Goal: Communication & Community: Answer question/provide support

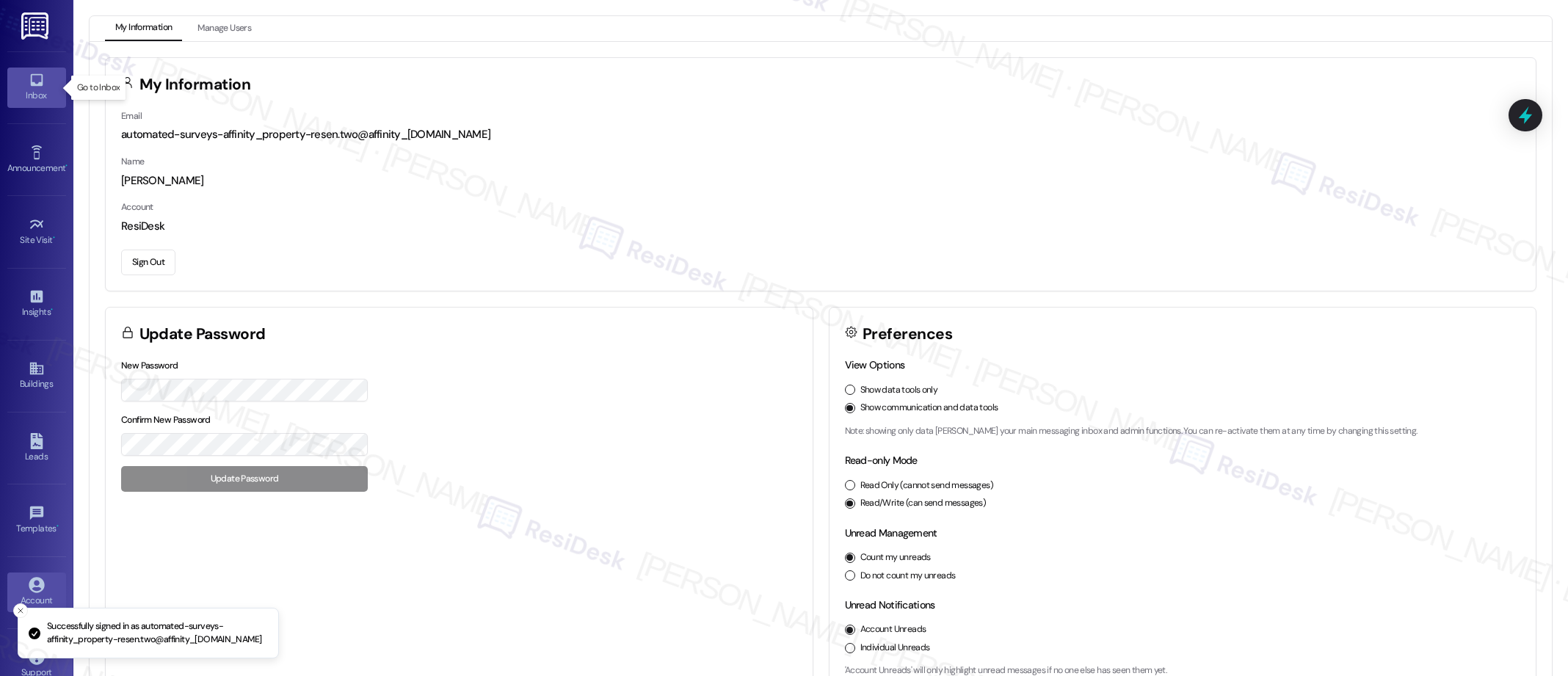
click at [30, 84] on icon at bounding box center [36, 80] width 12 height 12
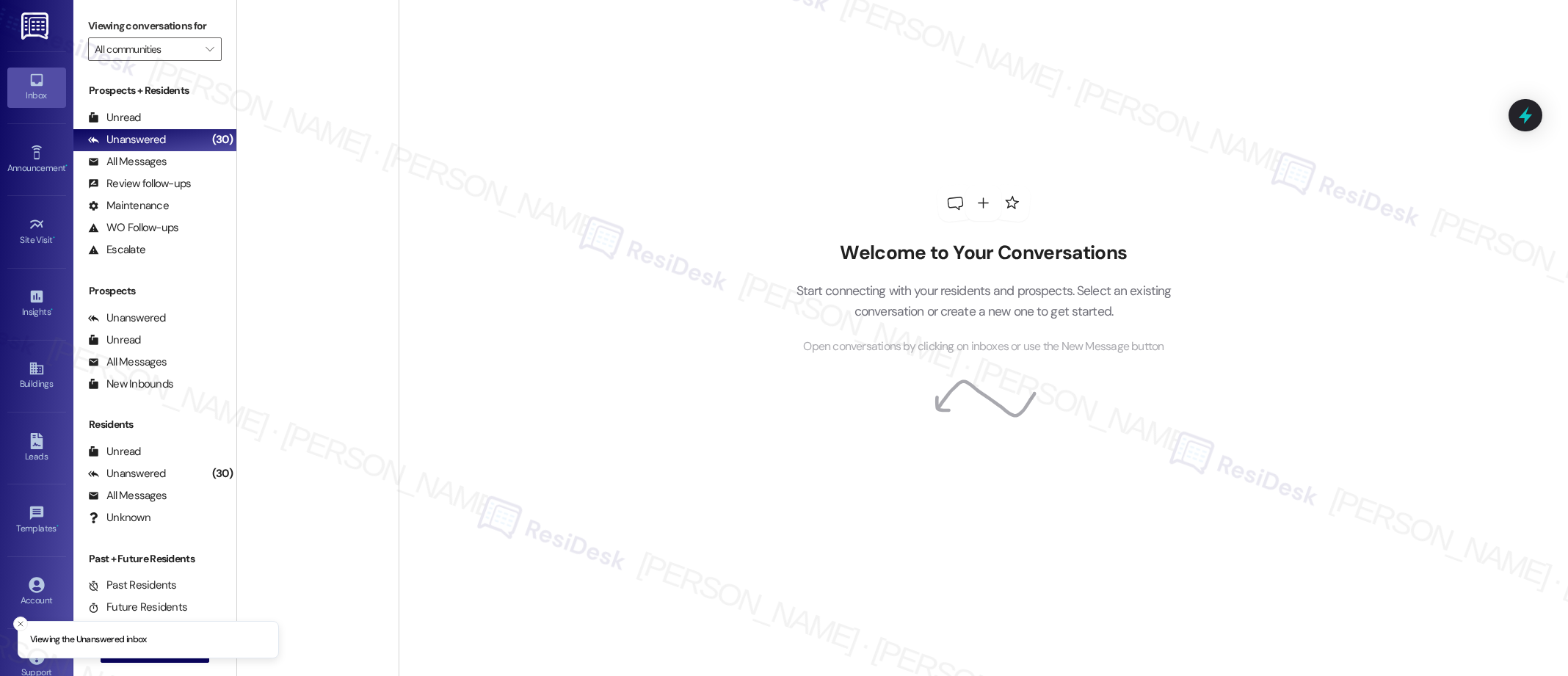
scroll to position [3637, 0]
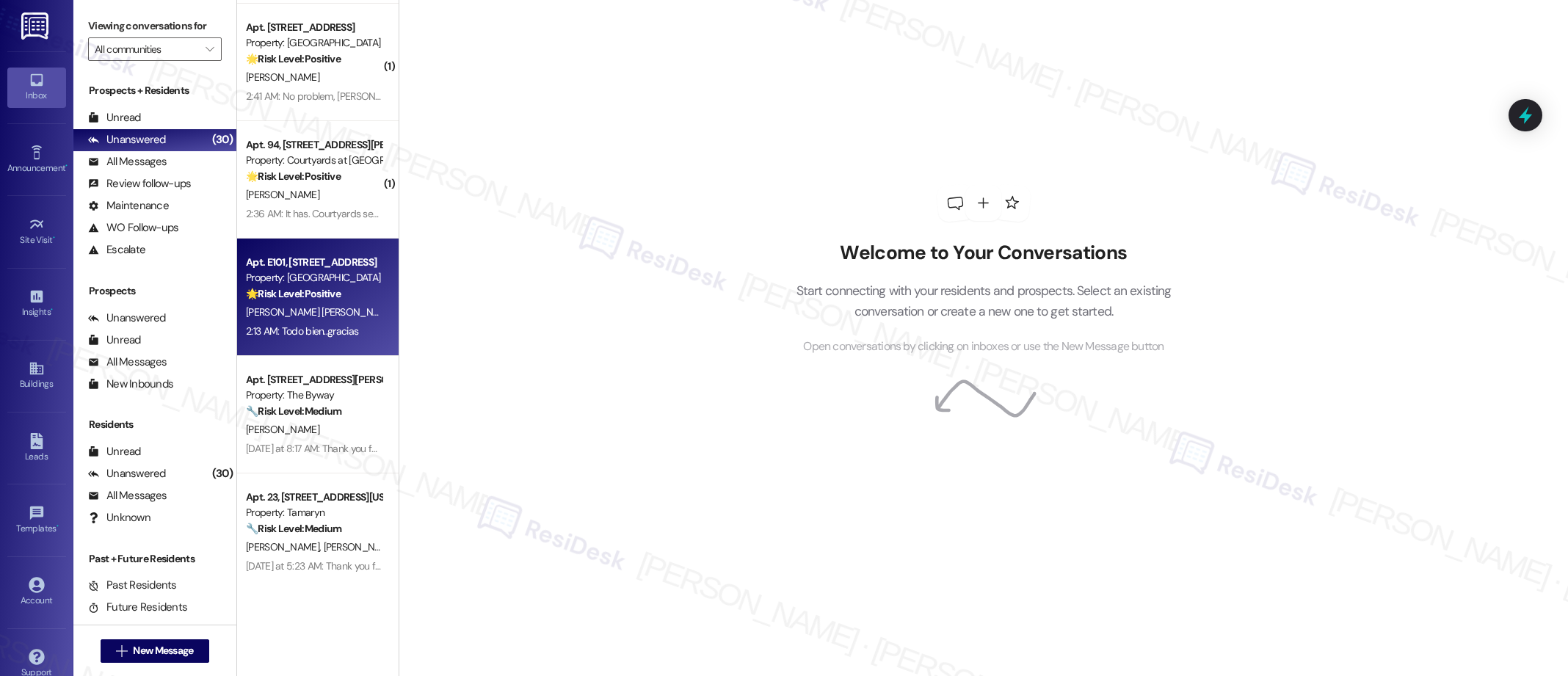
click at [315, 294] on strong "🌟 Risk Level: Positive" at bounding box center [293, 294] width 95 height 13
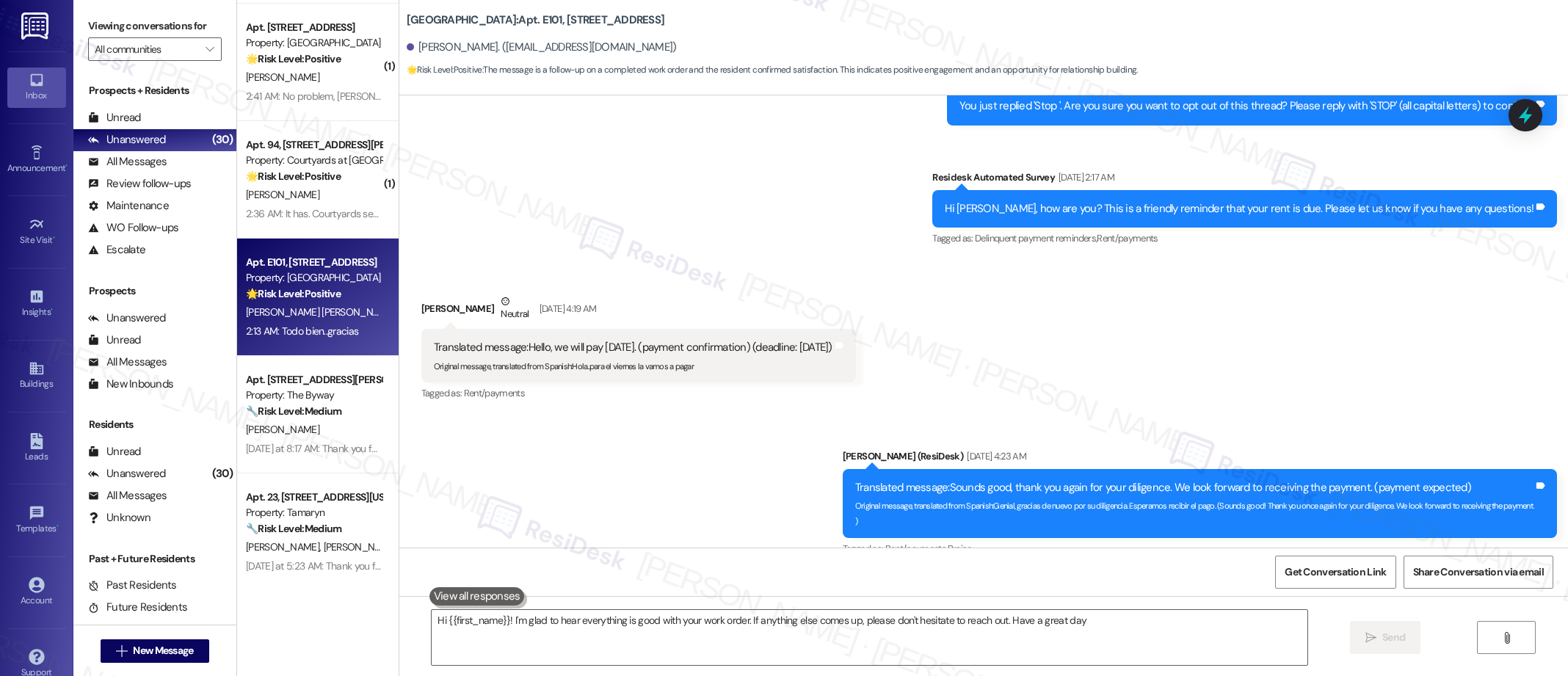
type textarea "Hi {{first_name}}! I'm glad to hear everything is good with your work order. If…"
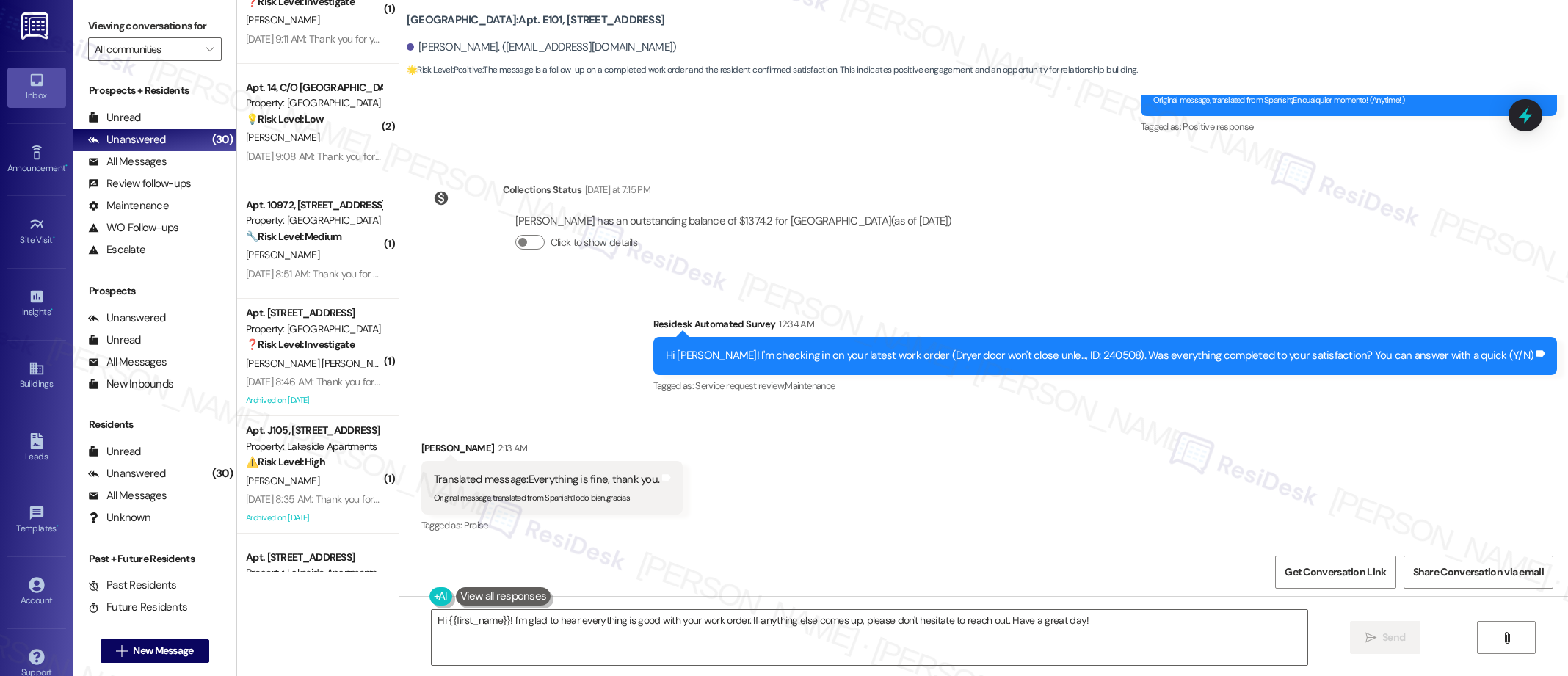
scroll to position [5300, 0]
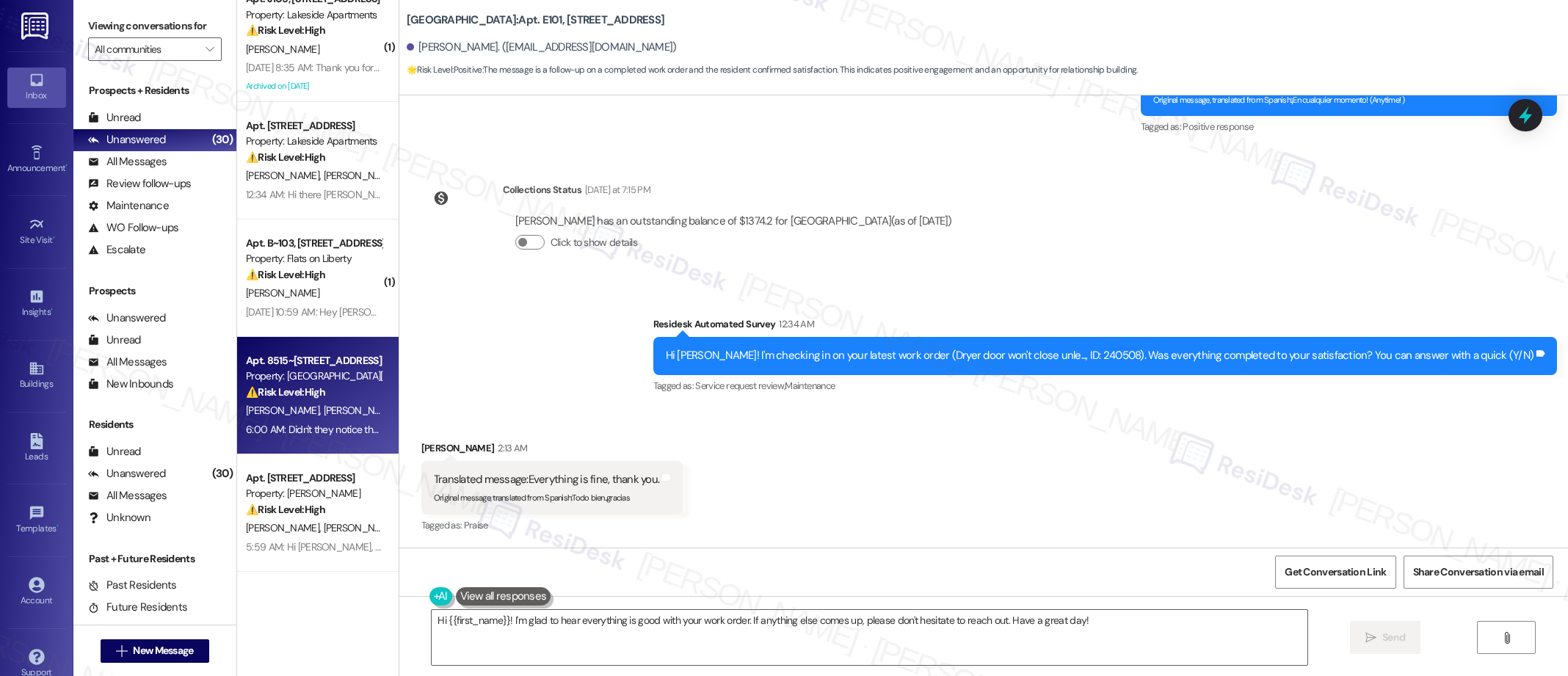
click at [285, 393] on strong "⚠️ Risk Level: High" at bounding box center [286, 392] width 80 height 13
type textarea "Hi {{first_name}}! I'm glad to hear everything is good with your work order. If…"
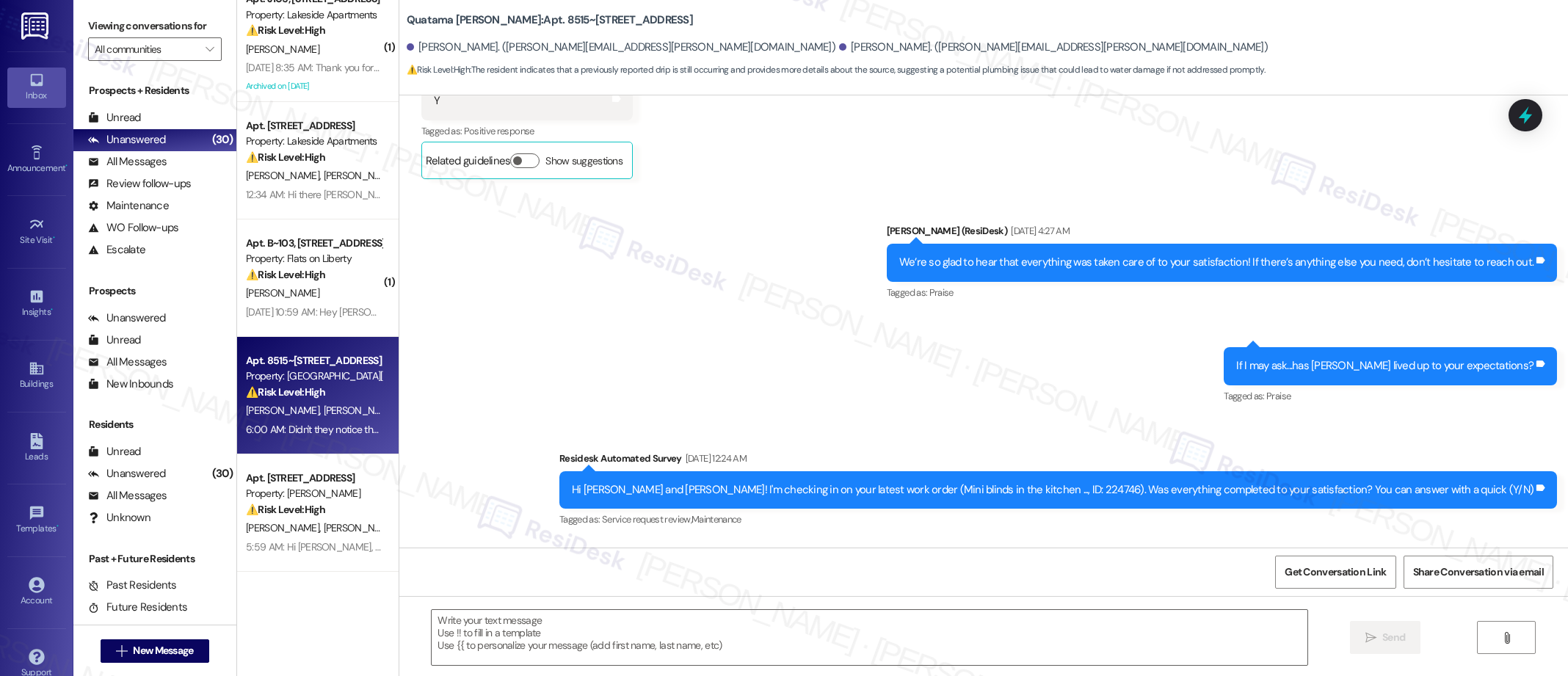
type textarea "Fetching suggested responses. Please feel free to read through the conversation…"
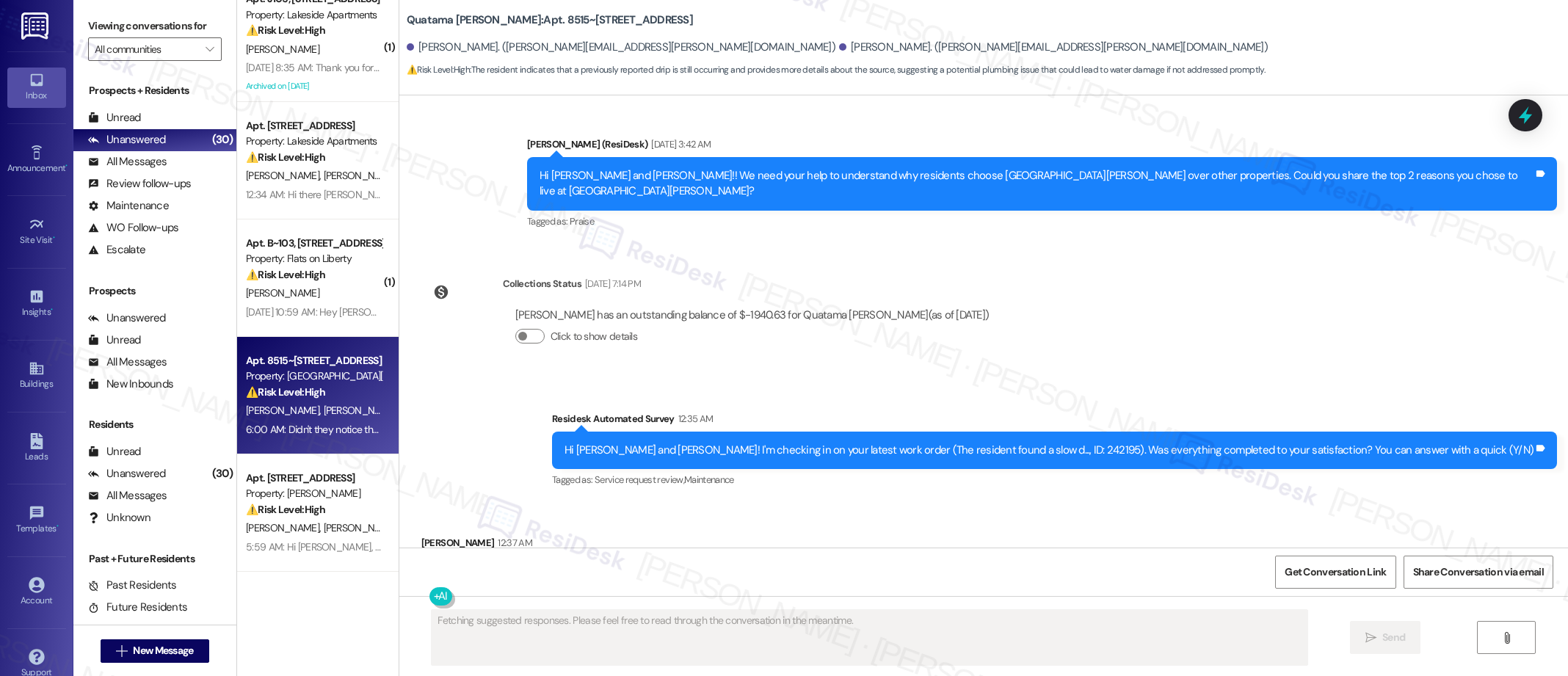
scroll to position [2160, 0]
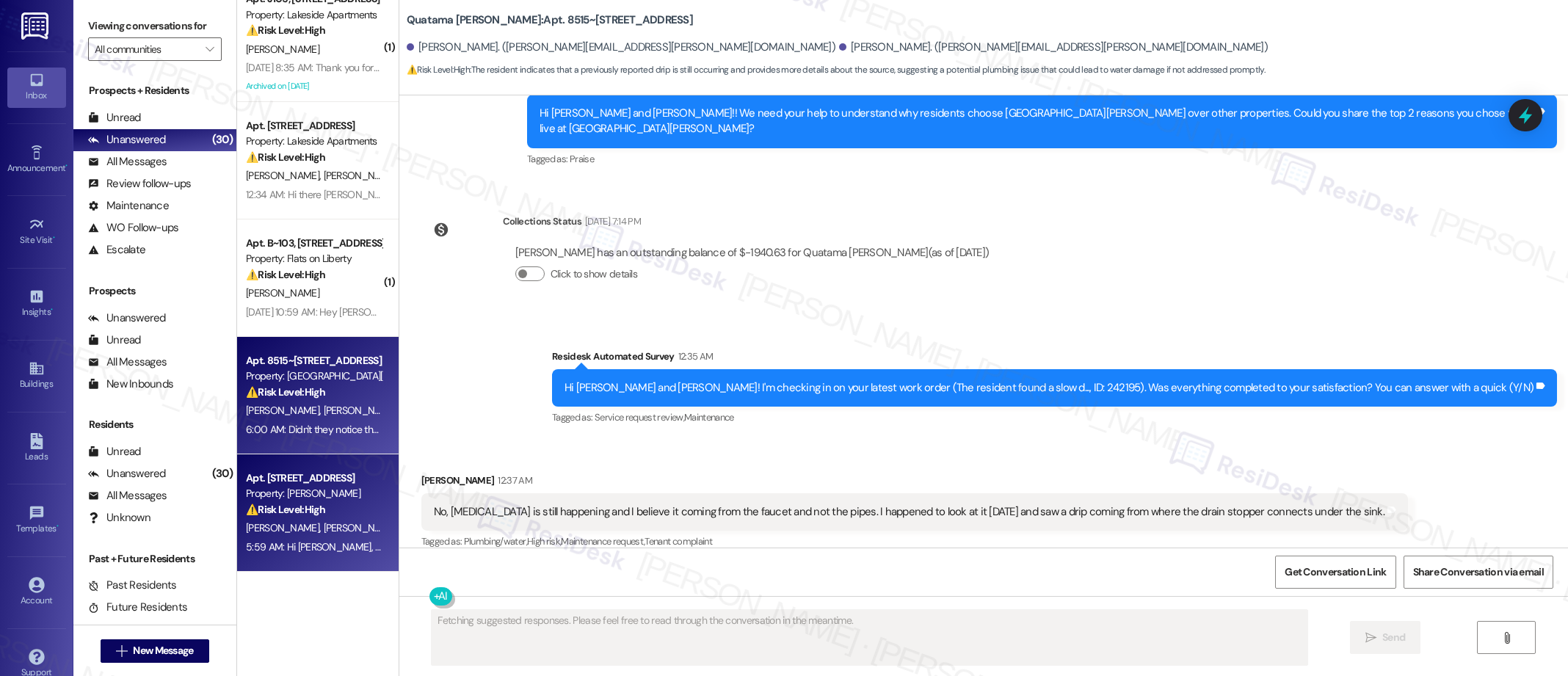
click at [264, 559] on div "Apt. C207, [STREET_ADDRESS] Property: [PERSON_NAME] ⚠️ Risk Level: High The res…" at bounding box center [318, 512] width 161 height 117
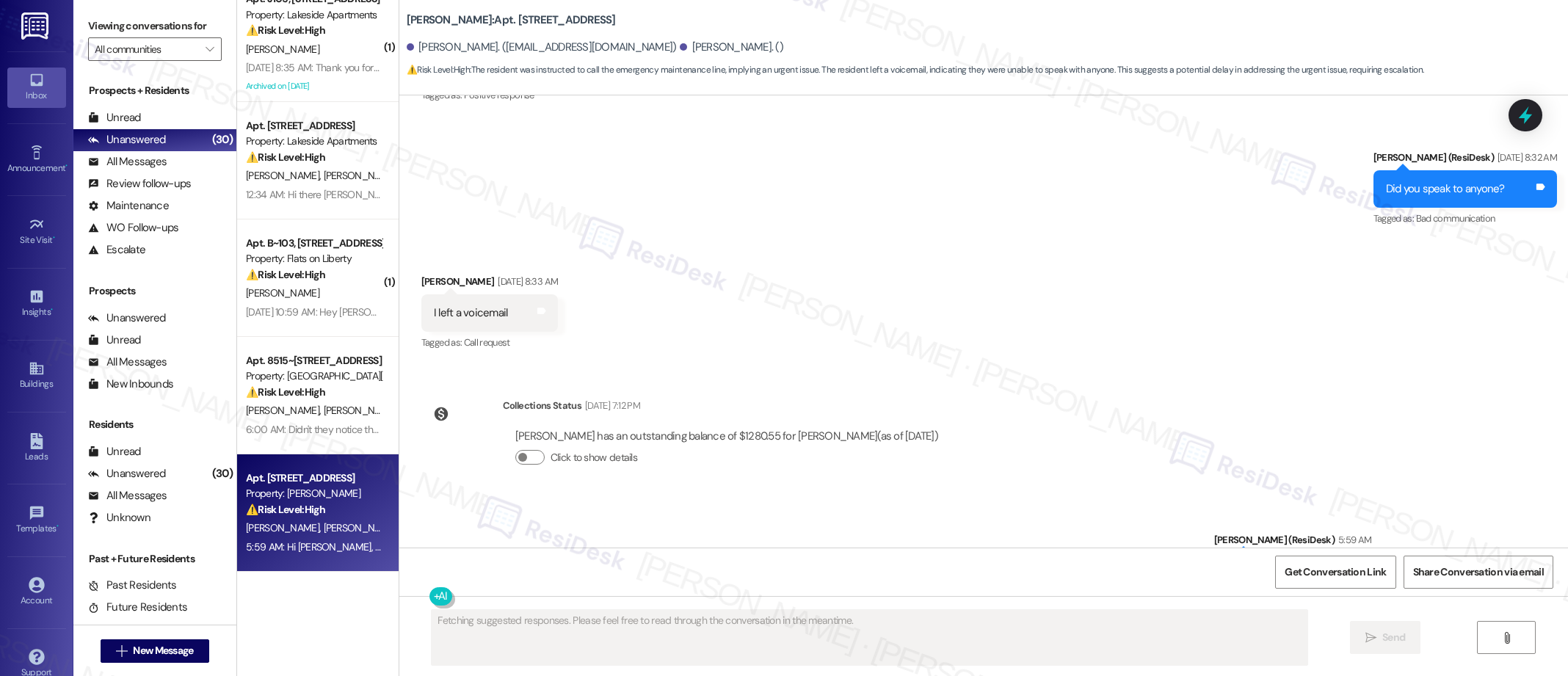
scroll to position [4566, 0]
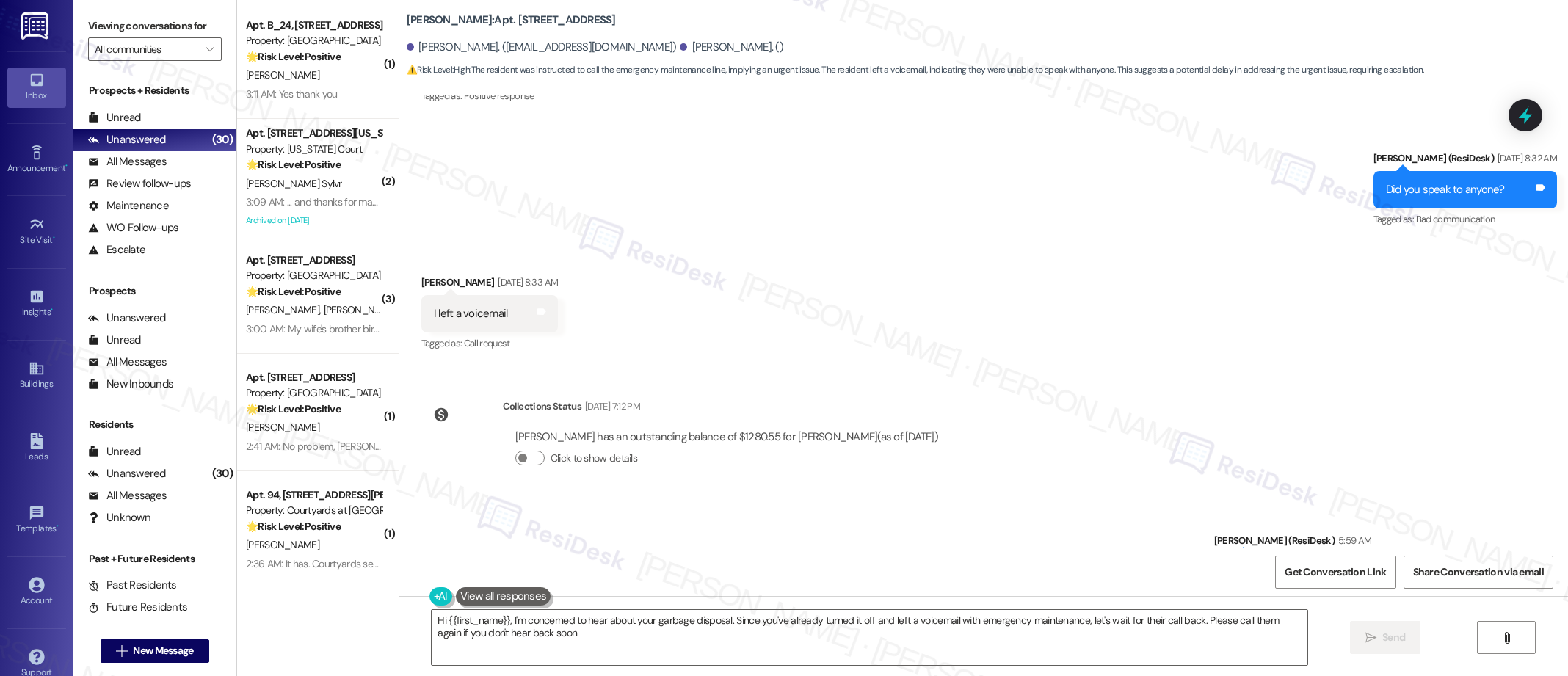
type textarea "Hi {{first_name}}, I'm concerned to hear about your garbage disposal. Since you…"
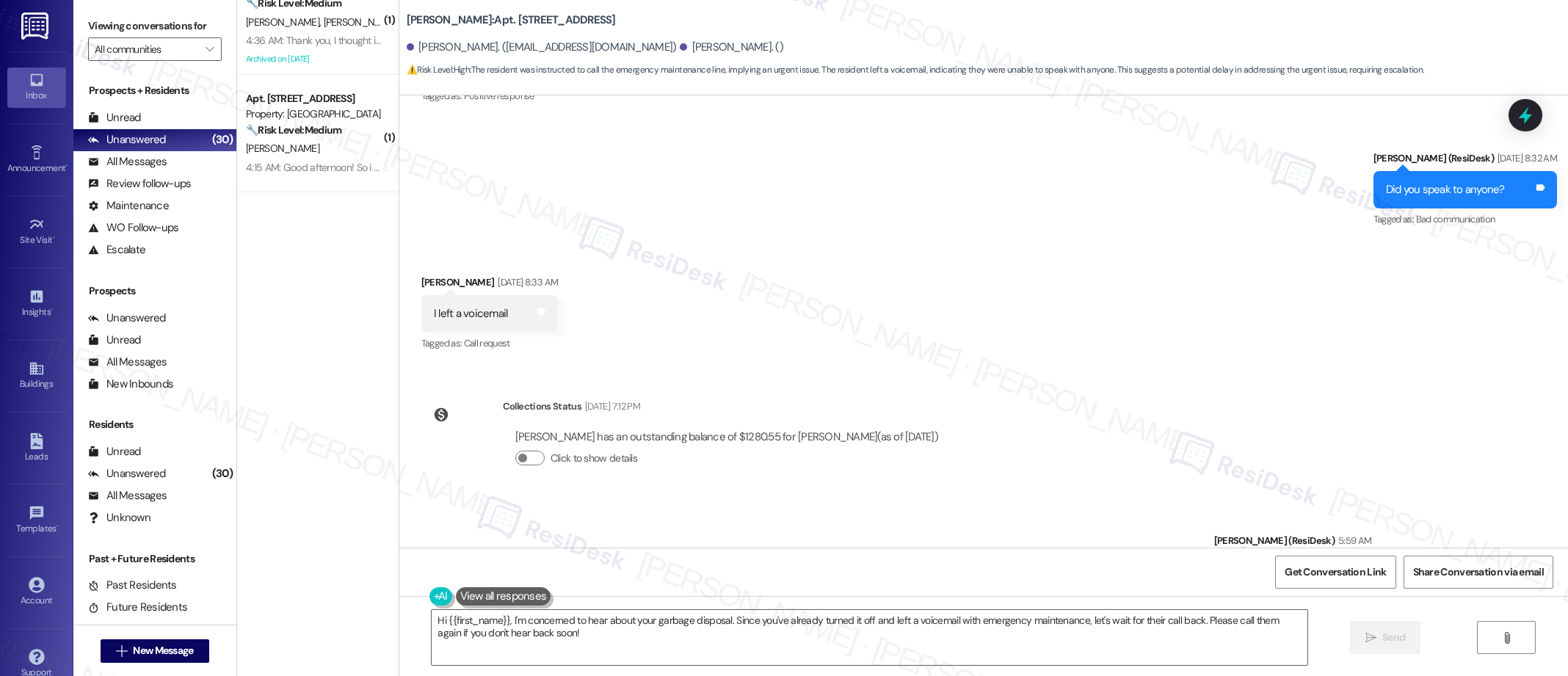
scroll to position [0, 0]
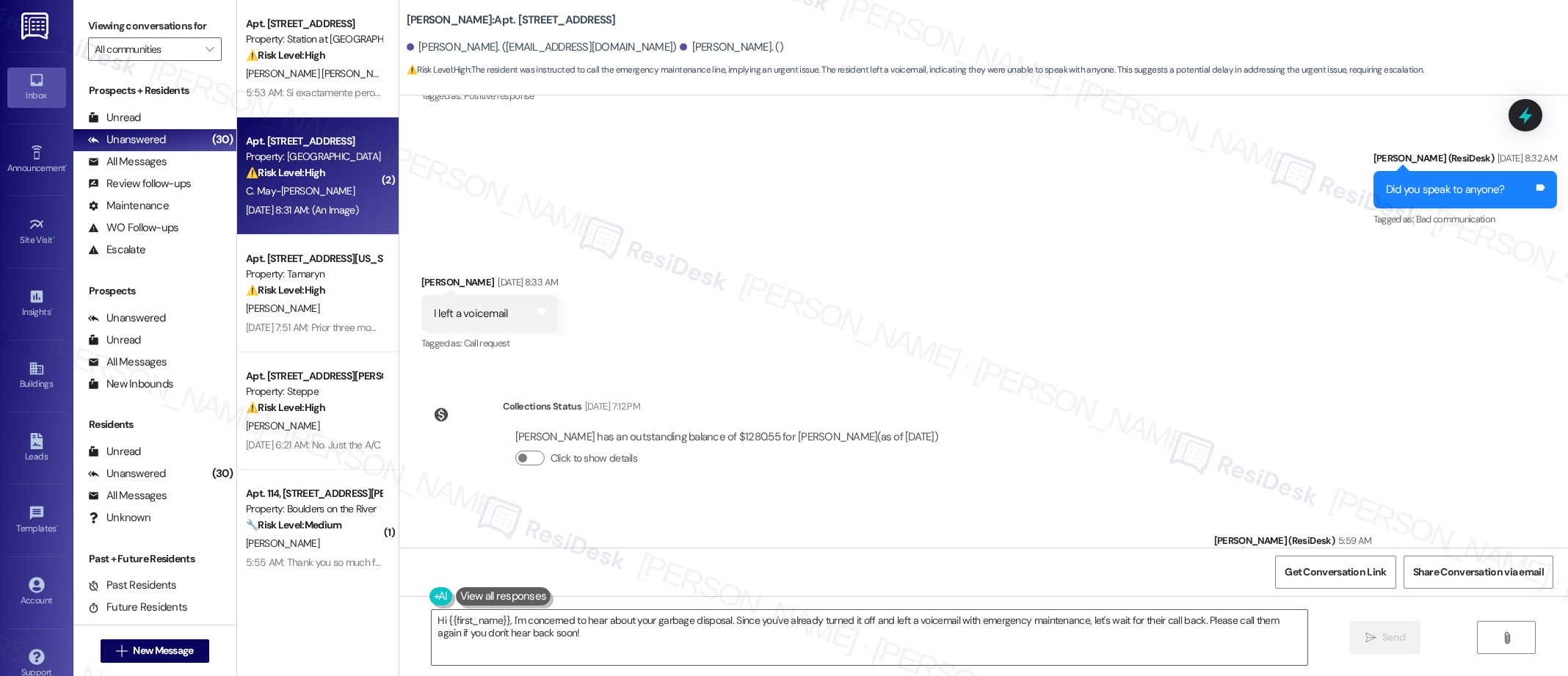
click at [306, 183] on div "C. May-[PERSON_NAME]" at bounding box center [314, 191] width 139 height 19
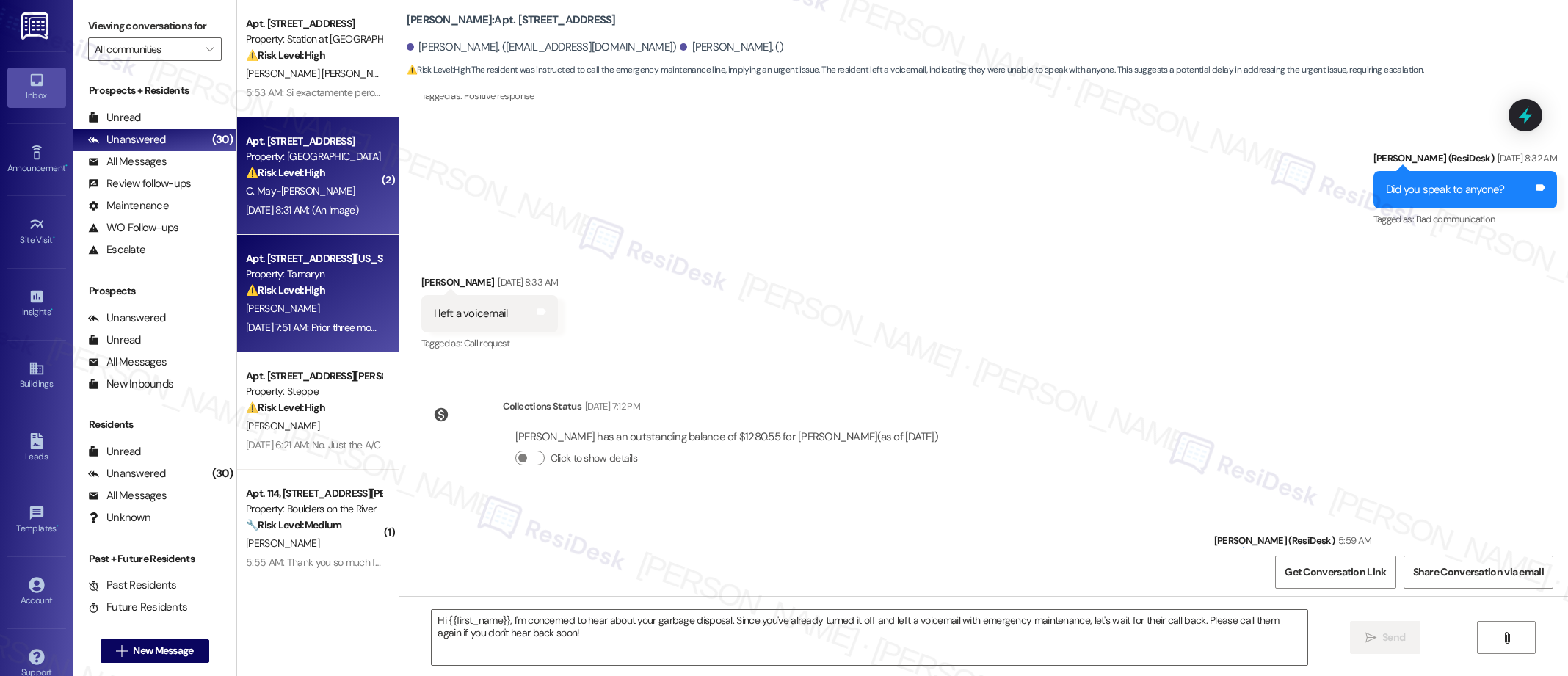
click at [288, 312] on div "[PERSON_NAME]" at bounding box center [314, 309] width 139 height 19
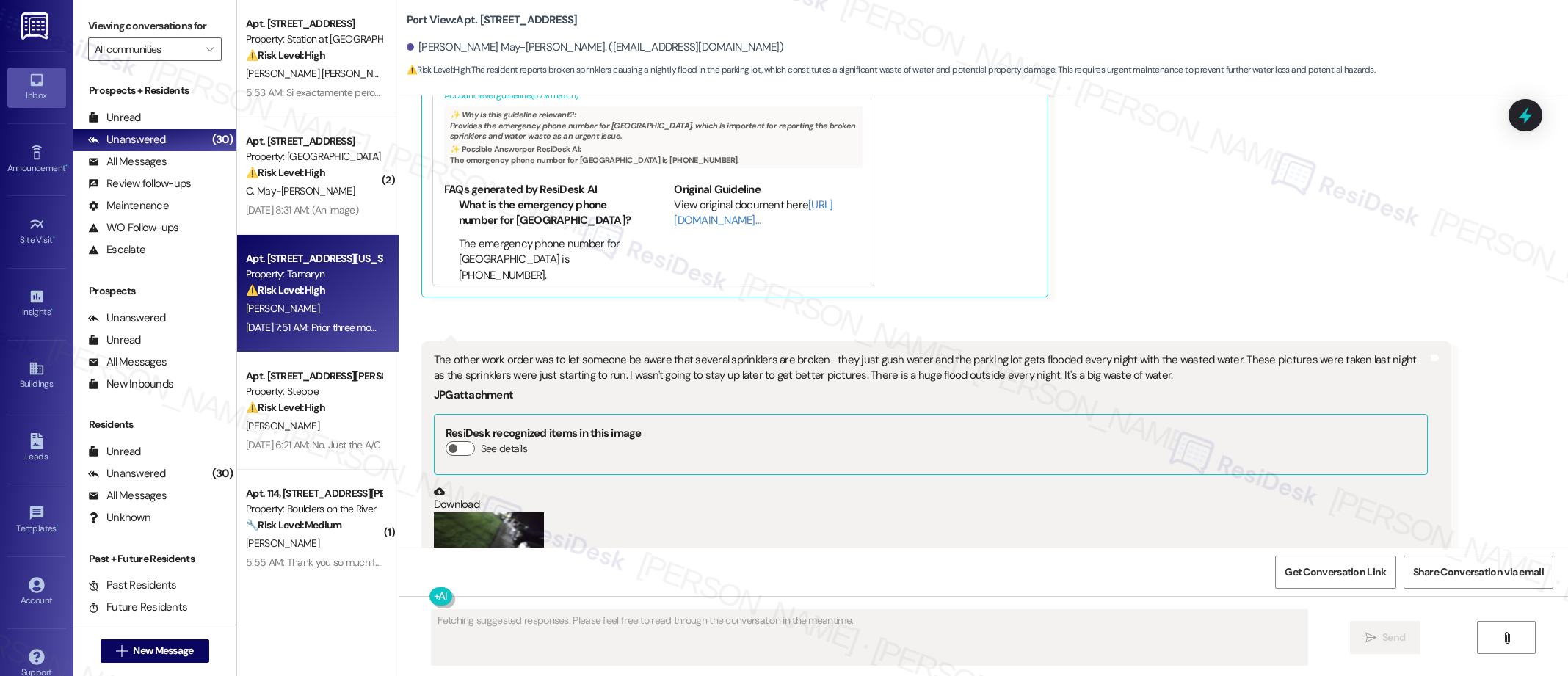
scroll to position [35950, 0]
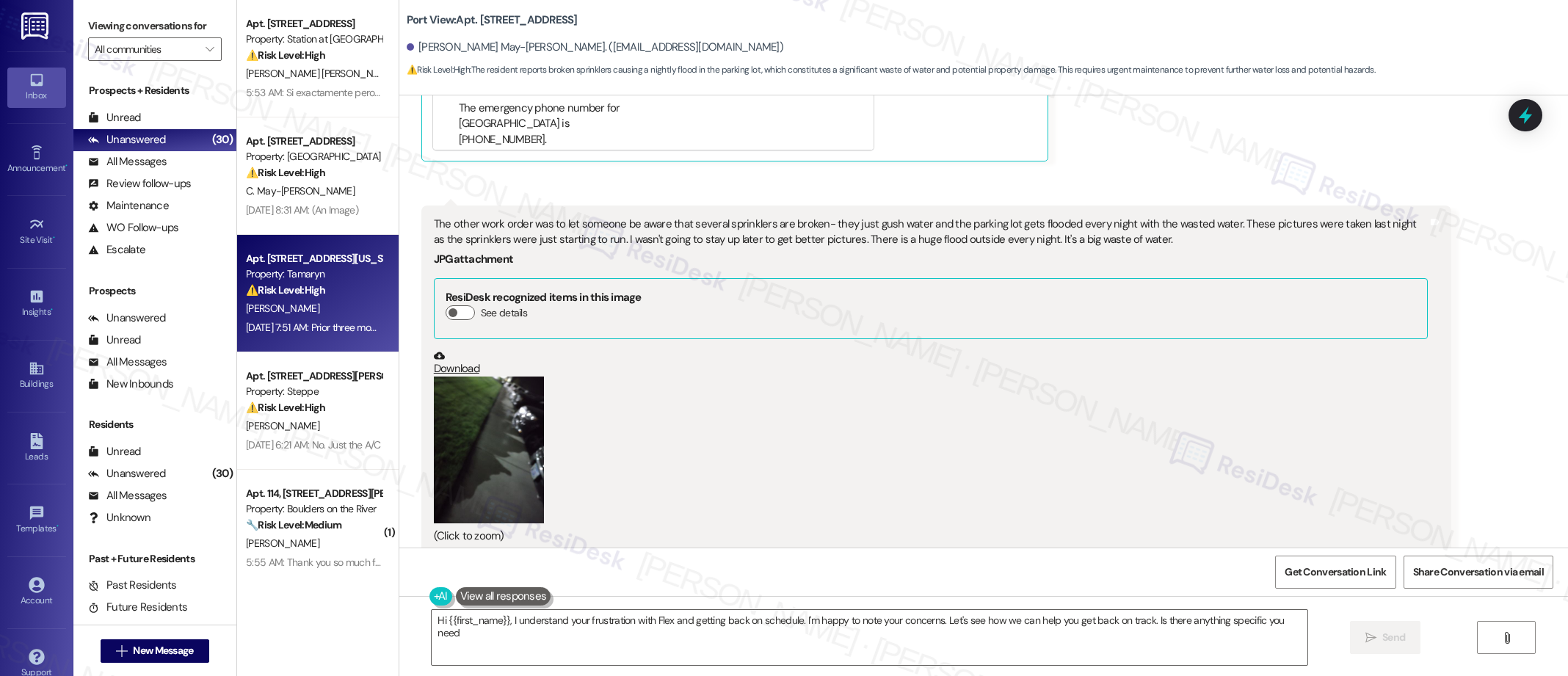
type textarea "Hi {{first_name}}, I understand your frustration with Flex and getting back on …"
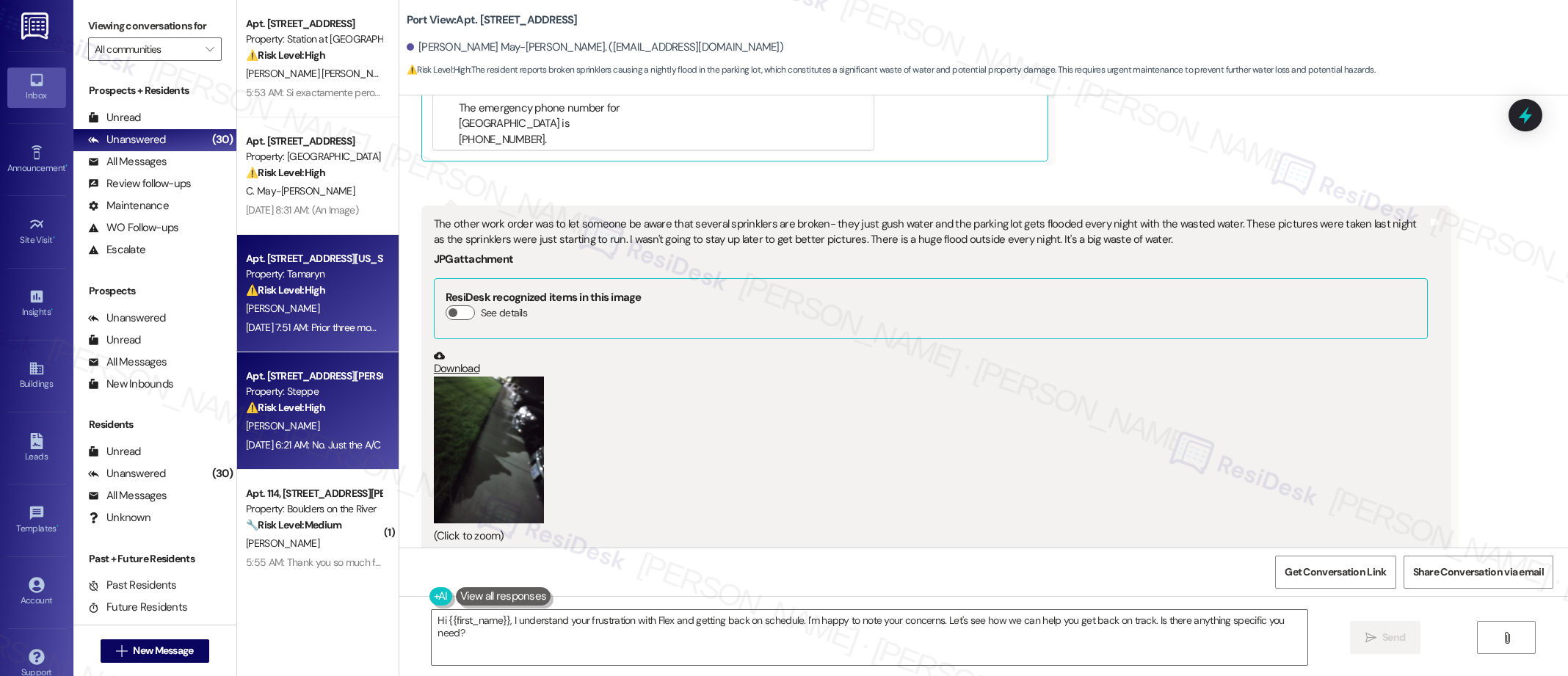
click at [337, 429] on div "[PERSON_NAME]" at bounding box center [314, 426] width 139 height 19
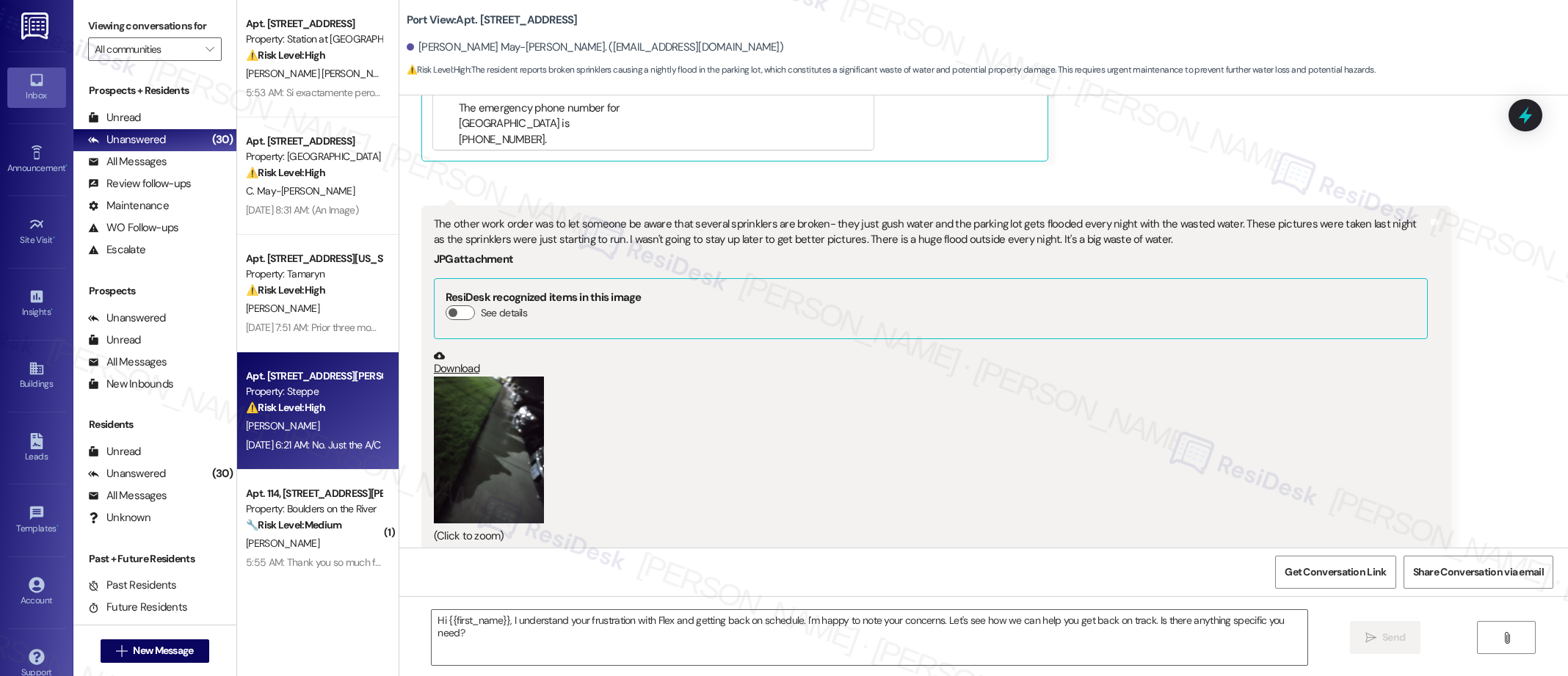
type textarea "Fetching suggested responses. Please feel free to read through the conversation…"
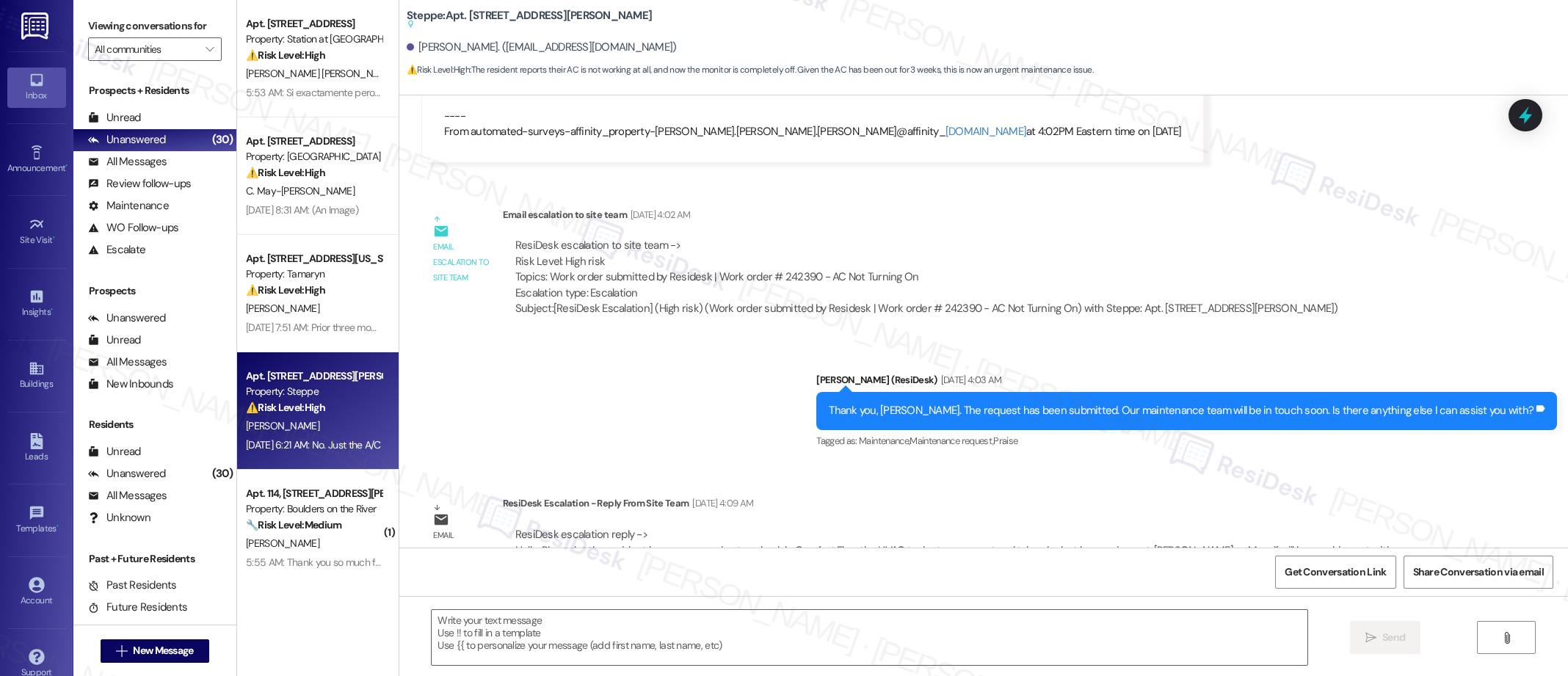
scroll to position [3716, 0]
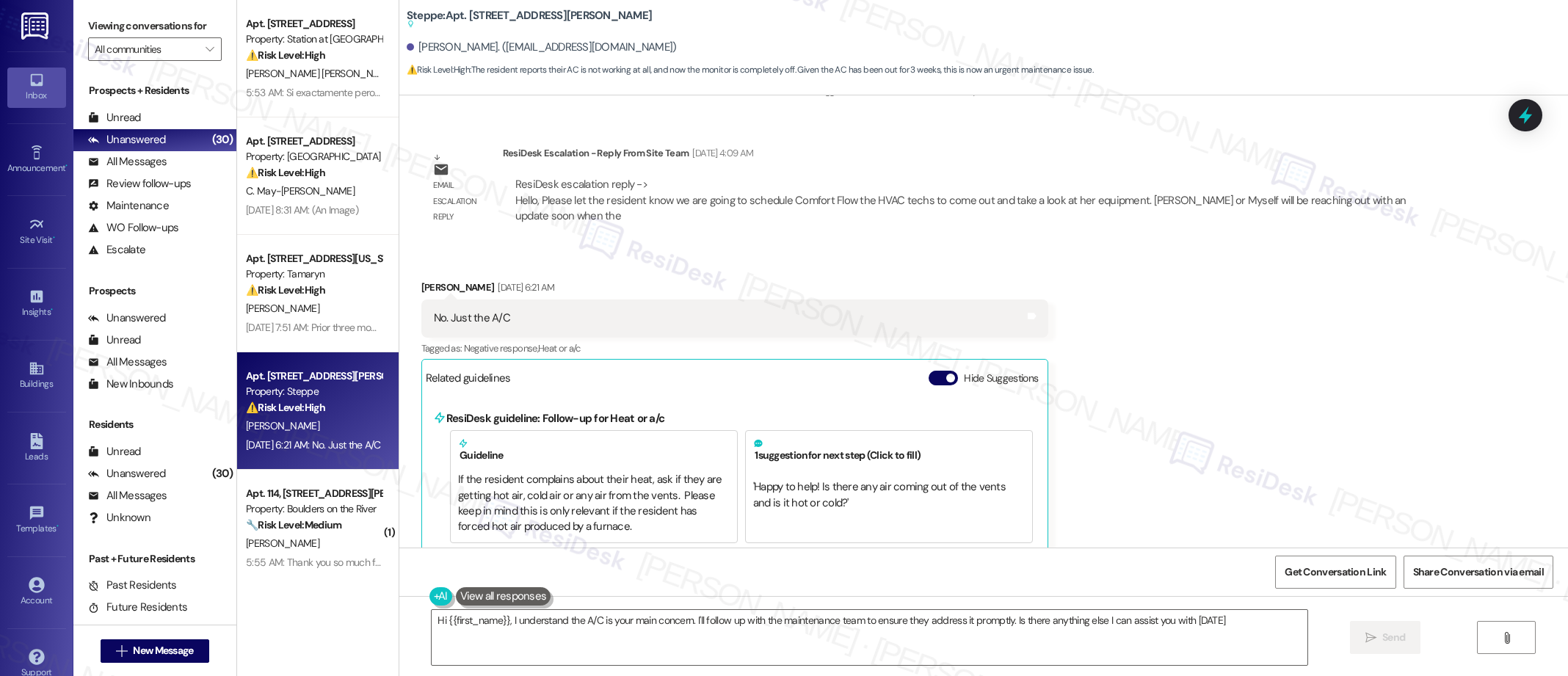
type textarea "Hi {{first_name}}, I understand the A/C is your main concern. I'll follow up wi…"
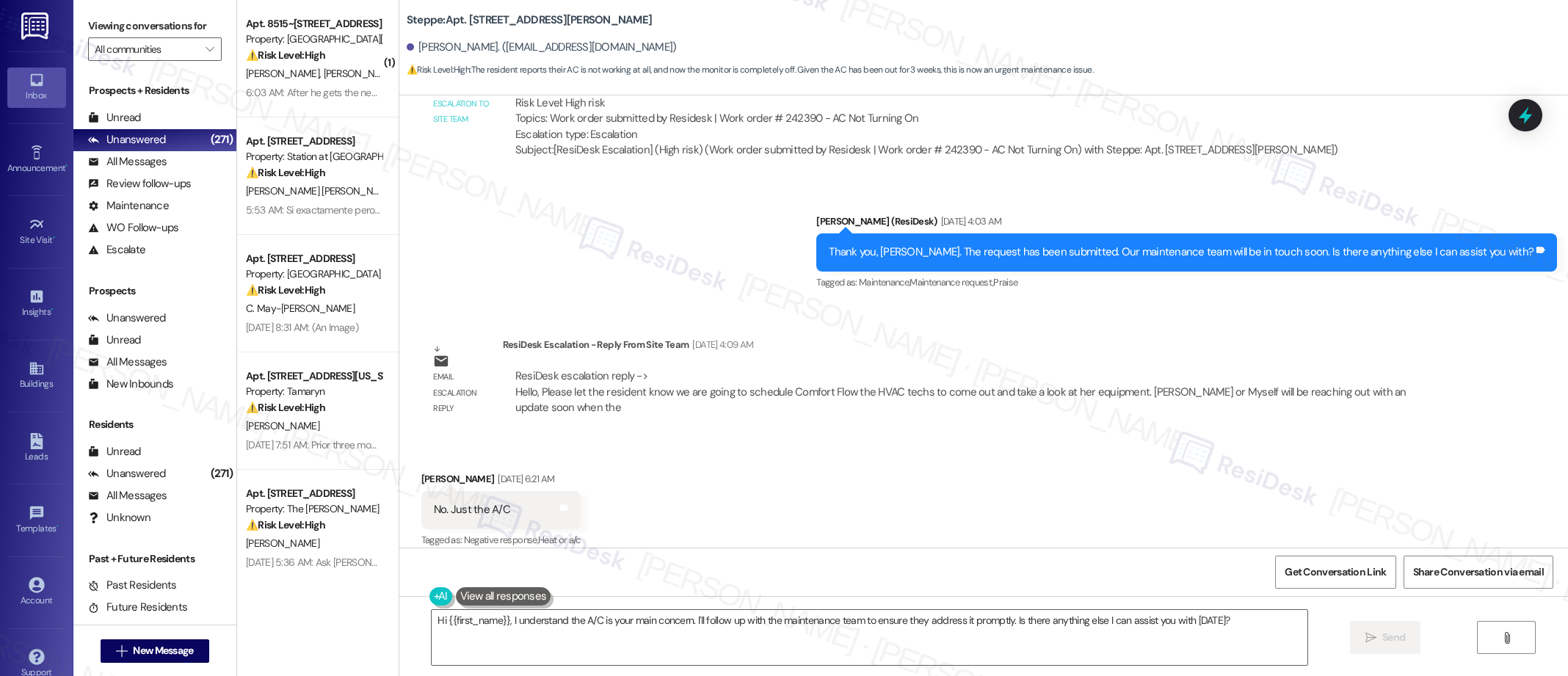
scroll to position [3505, 0]
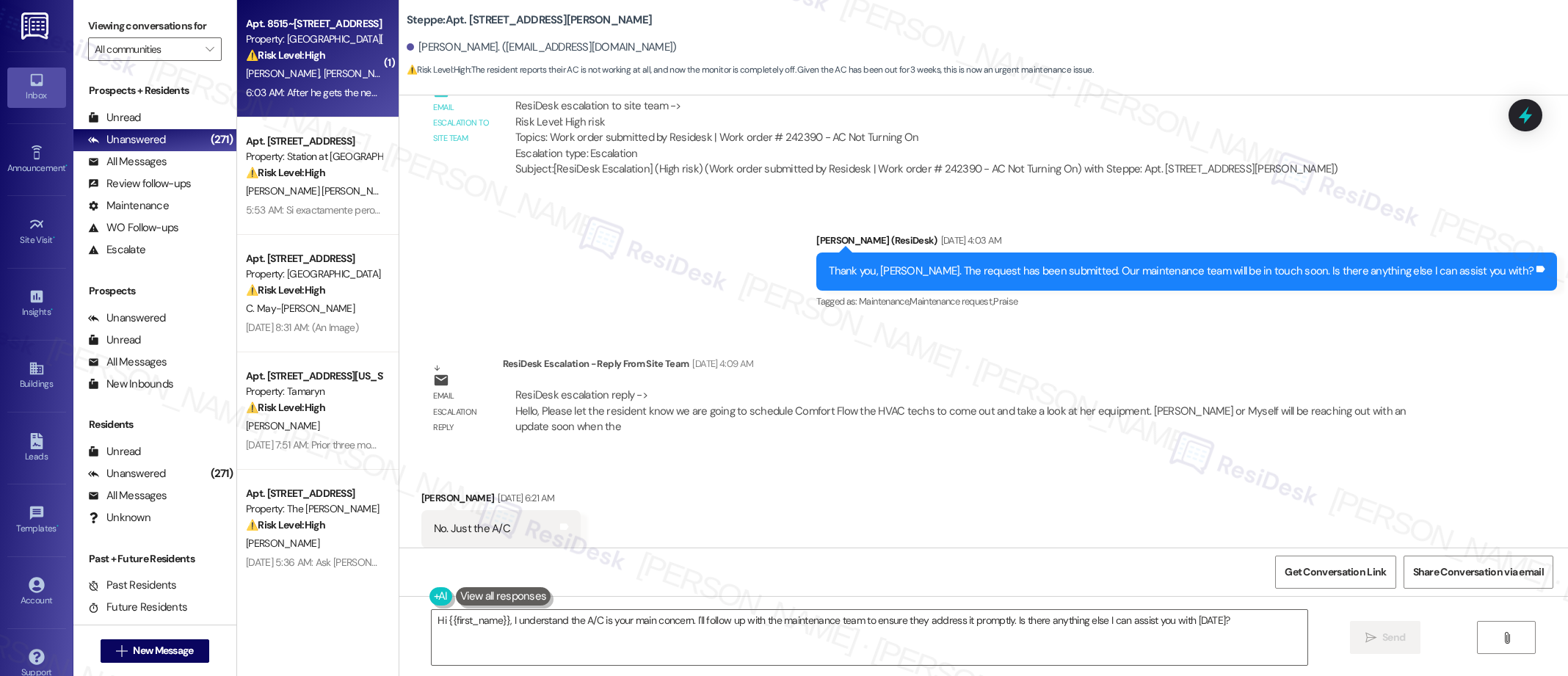
click at [323, 70] on span "[PERSON_NAME]" at bounding box center [360, 73] width 73 height 13
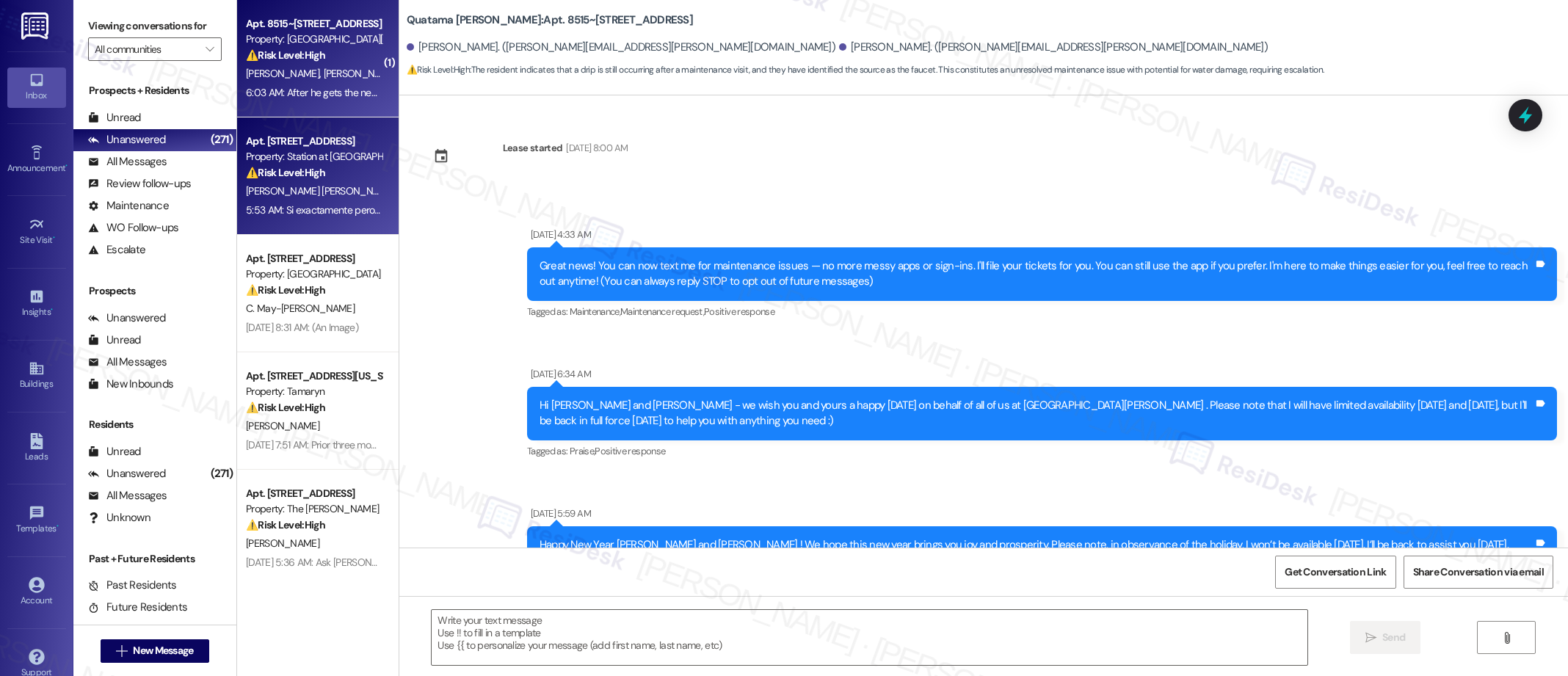
click at [312, 198] on div "[PERSON_NAME] [PERSON_NAME]" at bounding box center [314, 191] width 139 height 19
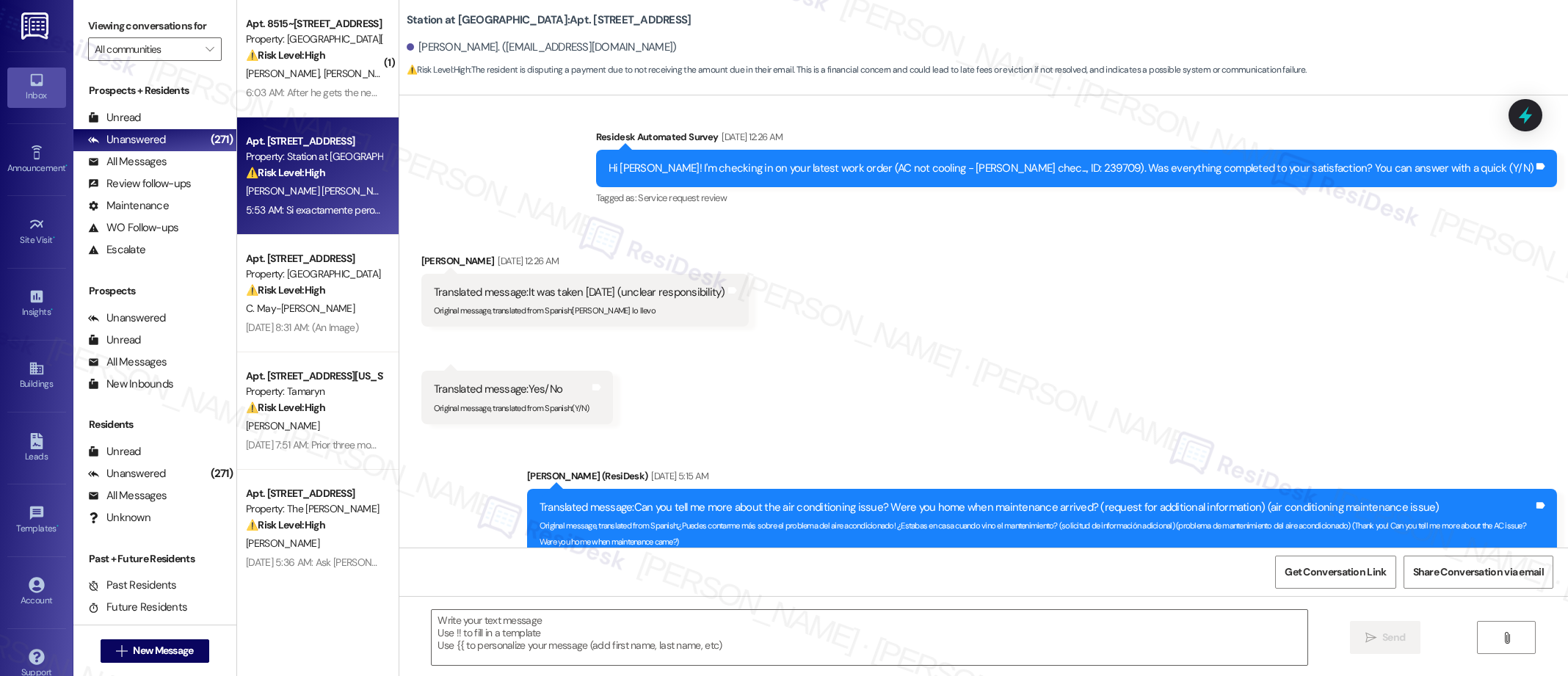
type textarea "Fetching suggested responses. Please feel free to read through the conversation…"
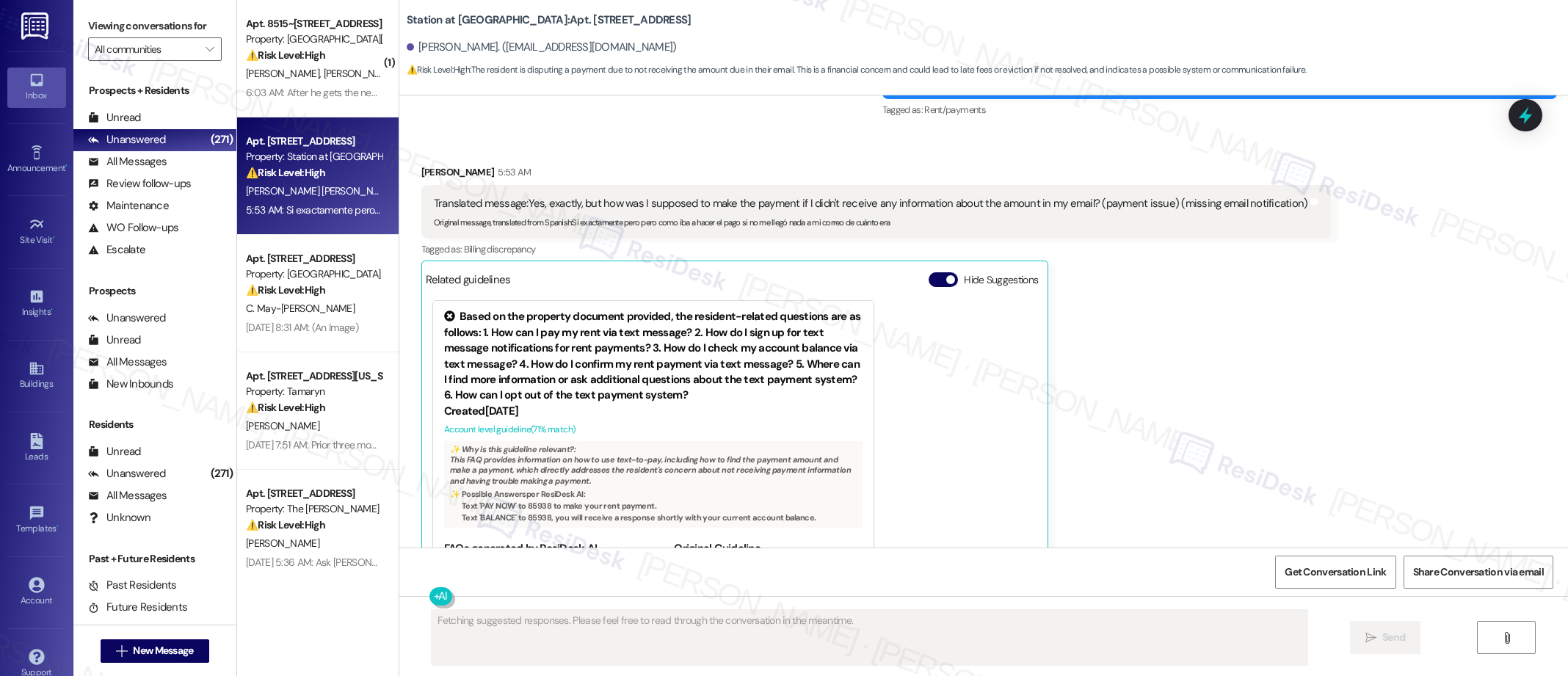
scroll to position [5098, 0]
